Goal: Transaction & Acquisition: Purchase product/service

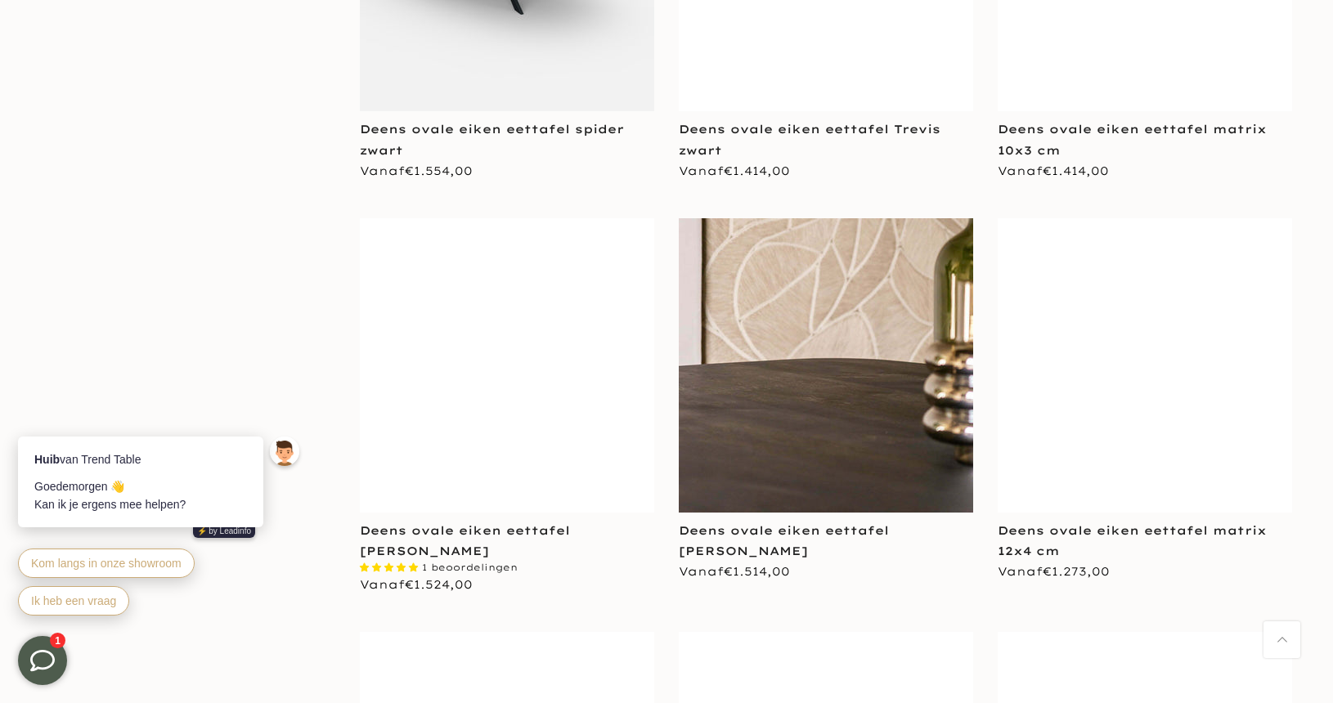
scroll to position [2656, 1]
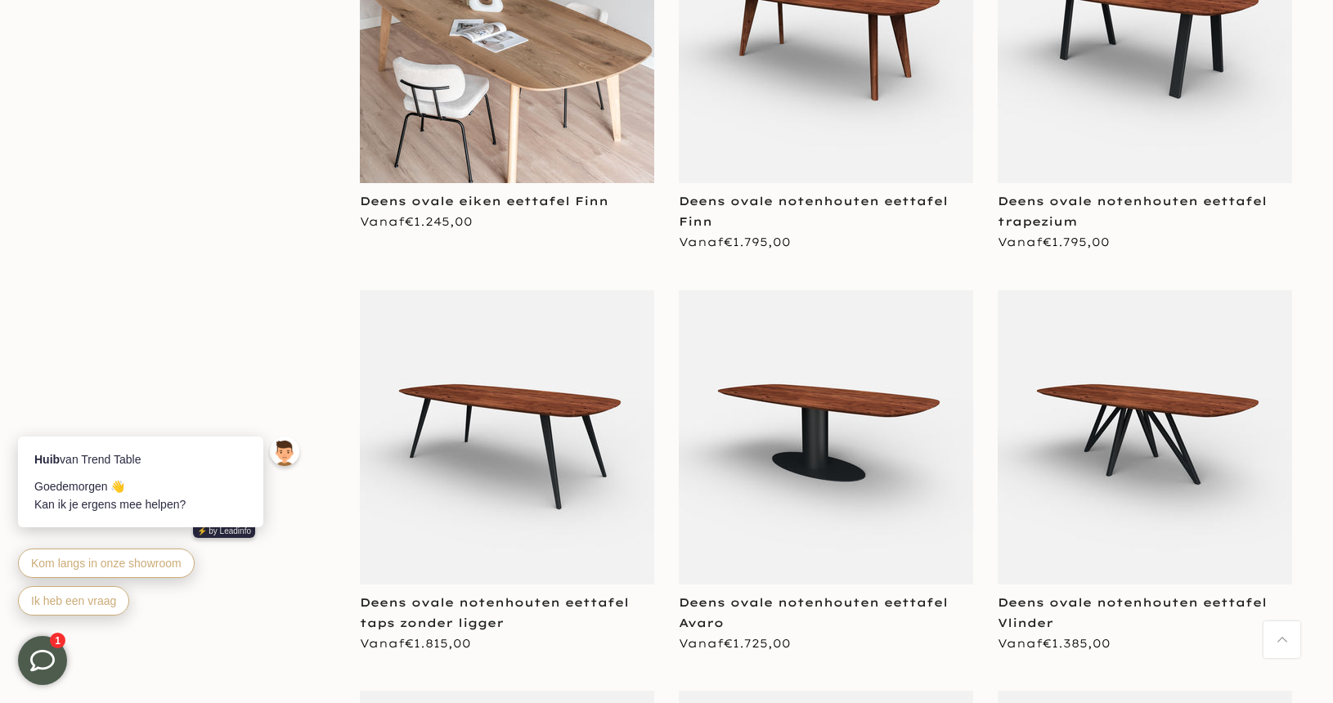
scroll to position [3386, 0]
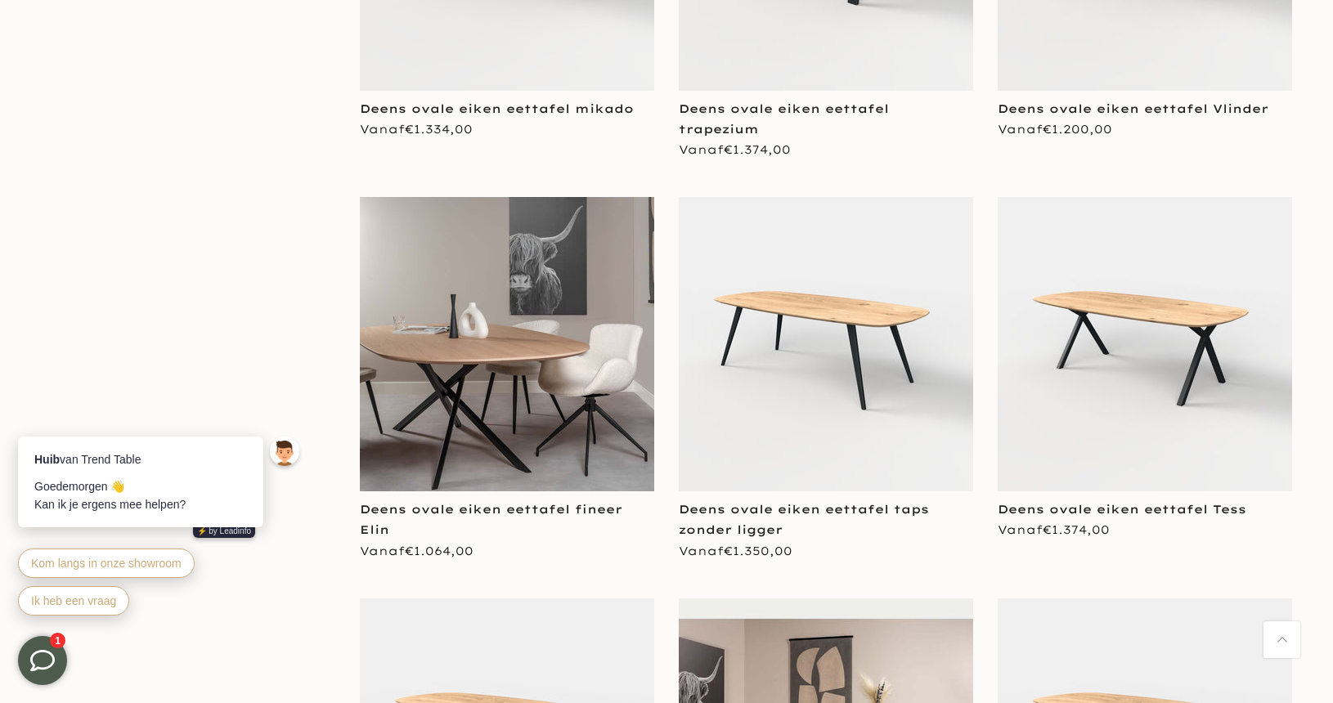
scroll to position [646, 0]
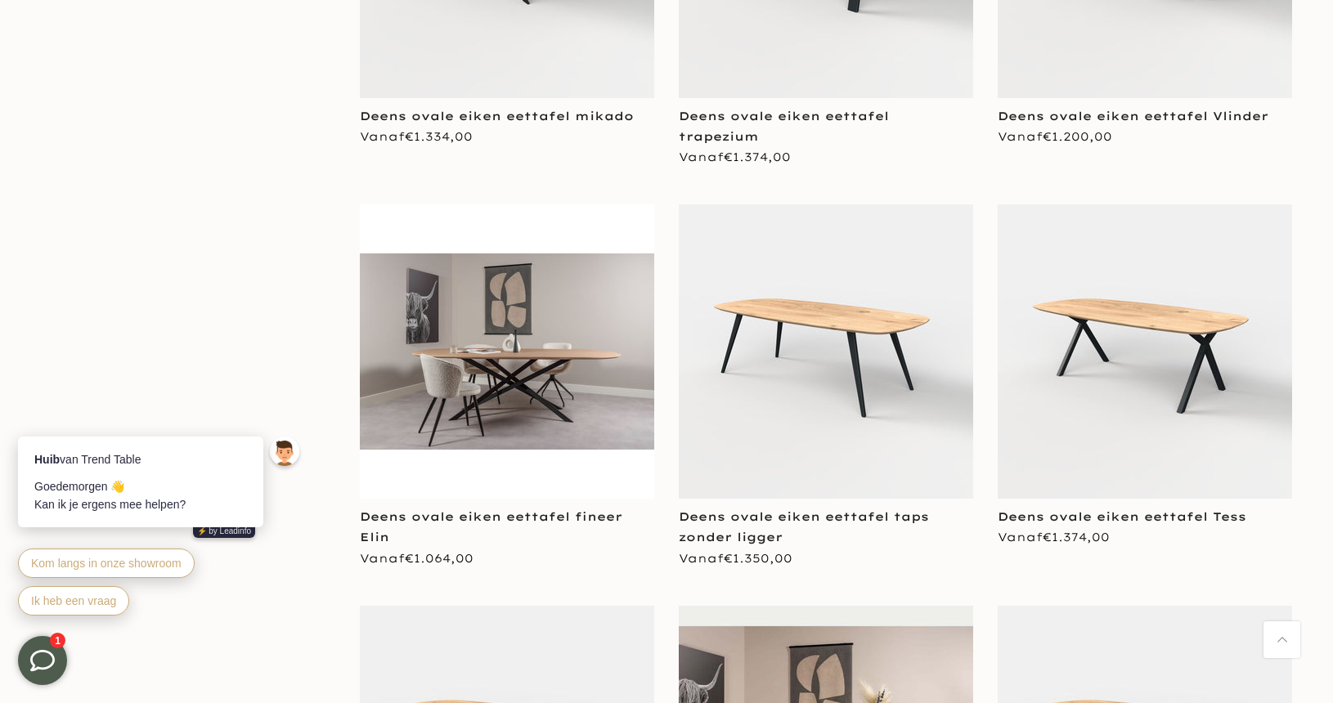
click at [538, 386] on img at bounding box center [507, 351] width 294 height 196
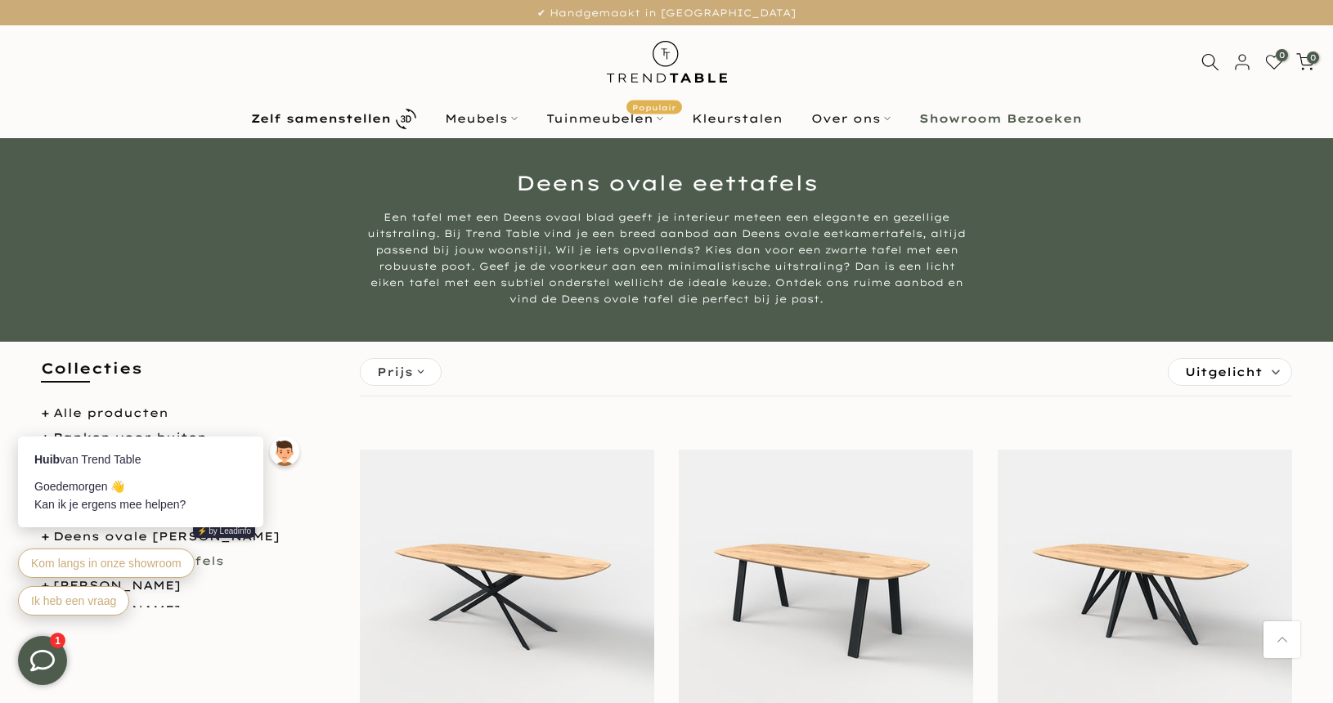
scroll to position [0, 0]
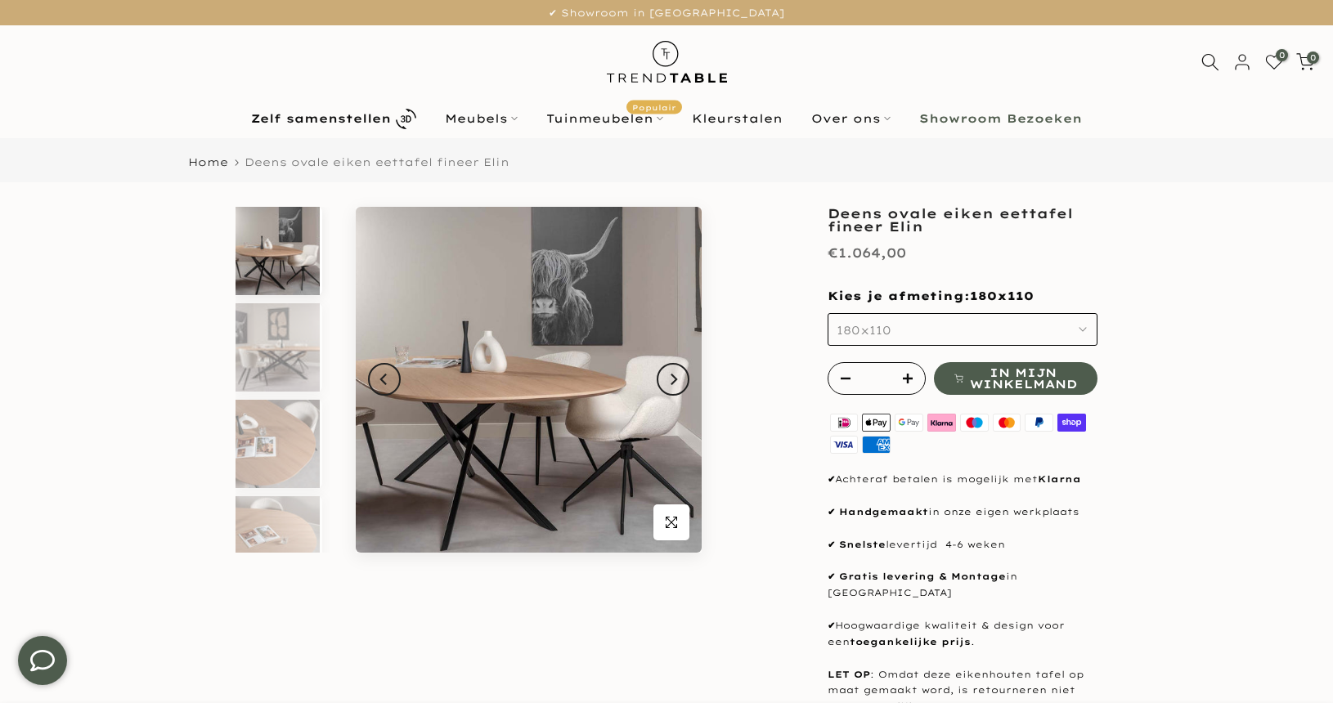
click at [1084, 326] on icon "button" at bounding box center [1082, 329] width 8 height 8
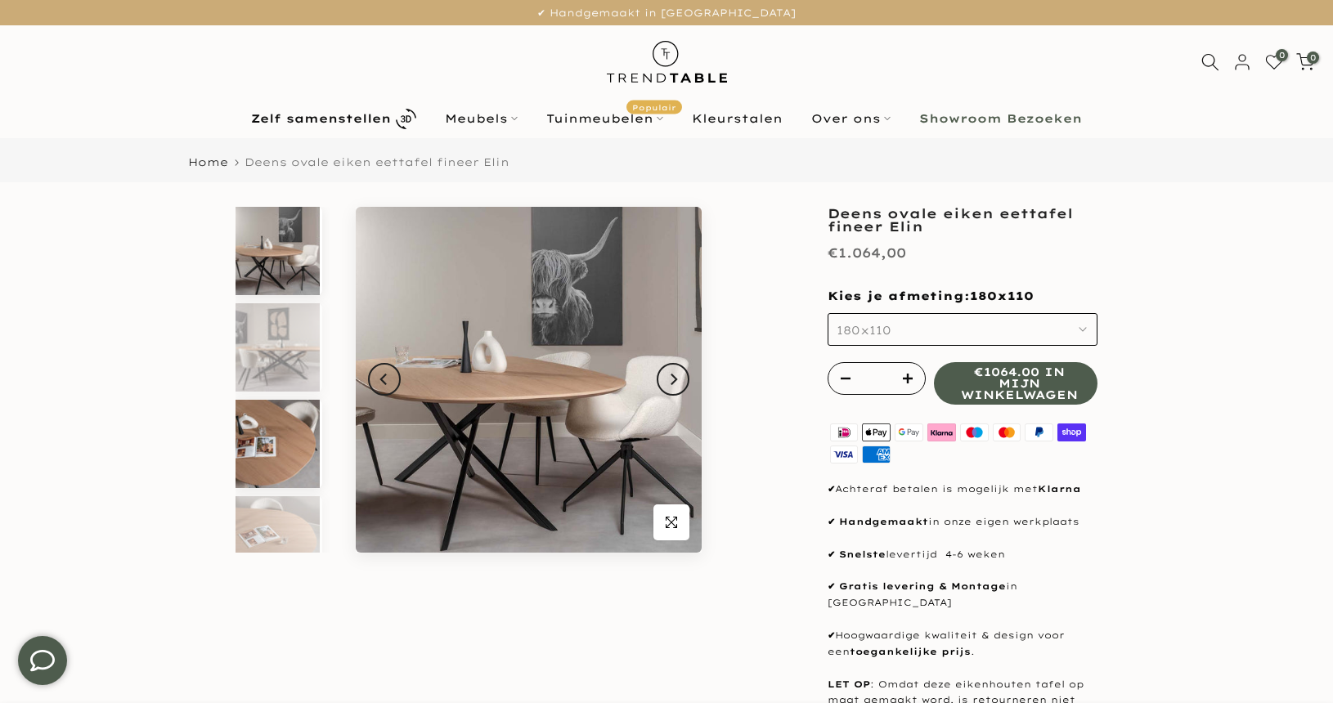
click at [271, 446] on img at bounding box center [277, 444] width 84 height 88
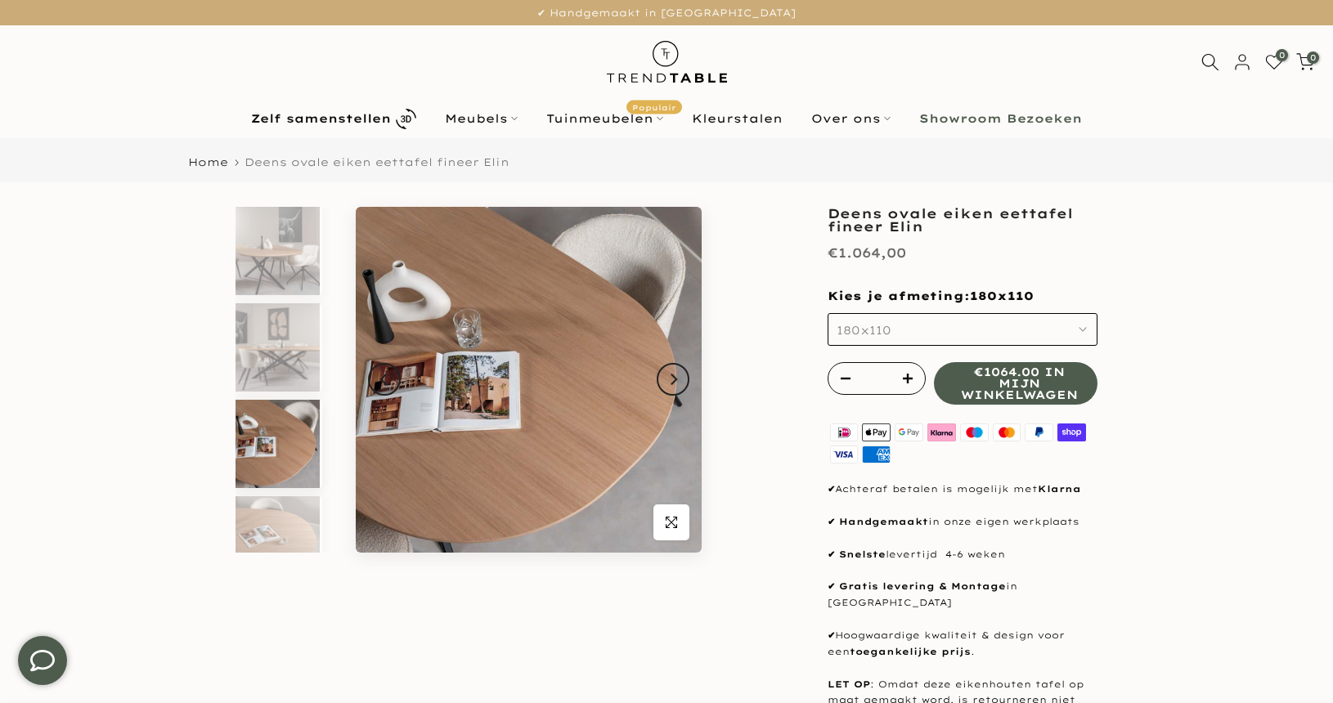
scroll to position [111, 0]
